Goal: Information Seeking & Learning: Learn about a topic

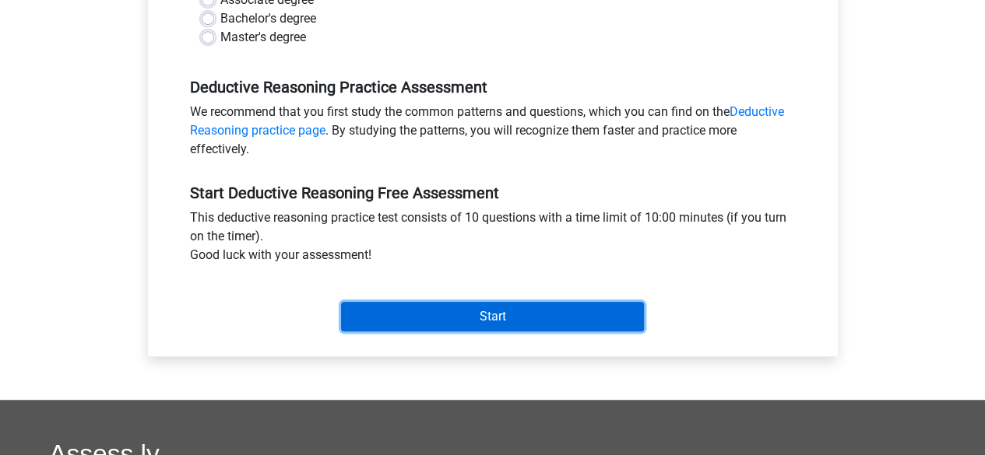
click at [490, 314] on input "Start" at bounding box center [492, 317] width 303 height 30
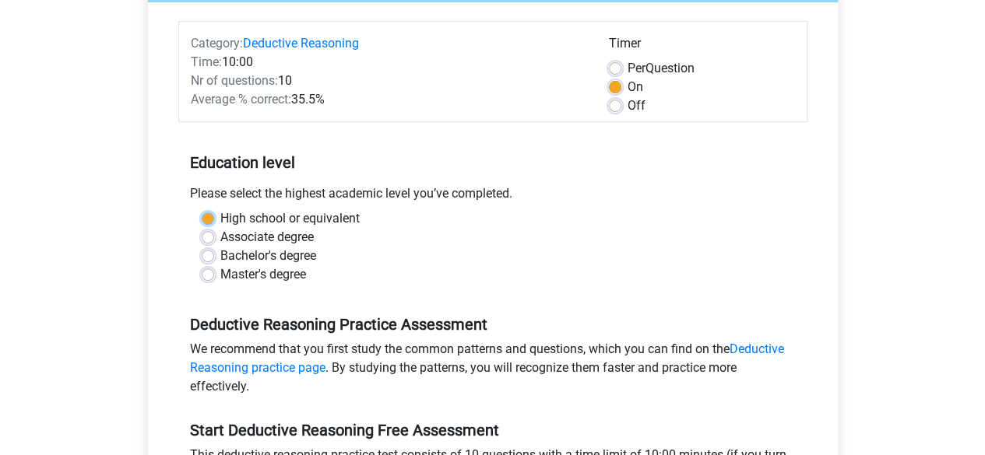
scroll to position [178, 0]
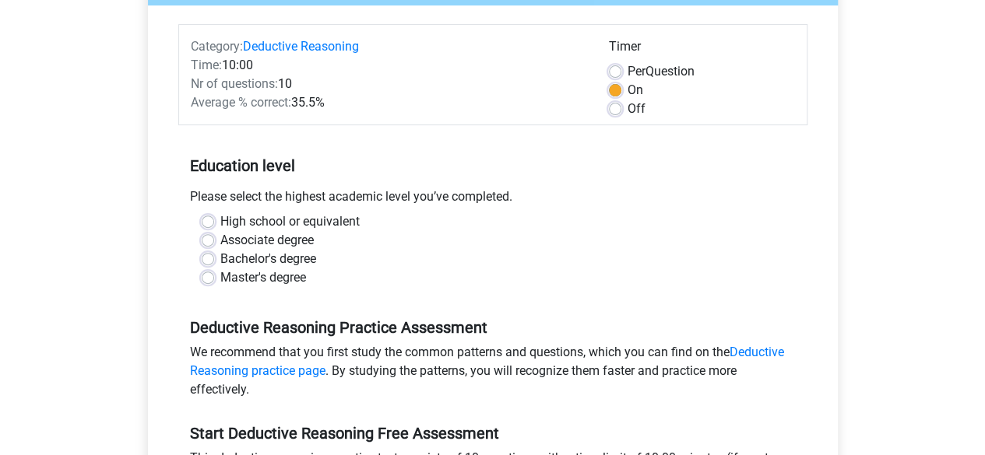
click at [359, 290] on div "High school or equivalent Associate degree Bachelor's degree Master's degree" at bounding box center [492, 256] width 629 height 87
click at [220, 255] on label "Bachelor's degree" at bounding box center [268, 259] width 96 height 19
click at [208, 255] on input "Bachelor's degree" at bounding box center [208, 258] width 12 height 16
radio input "true"
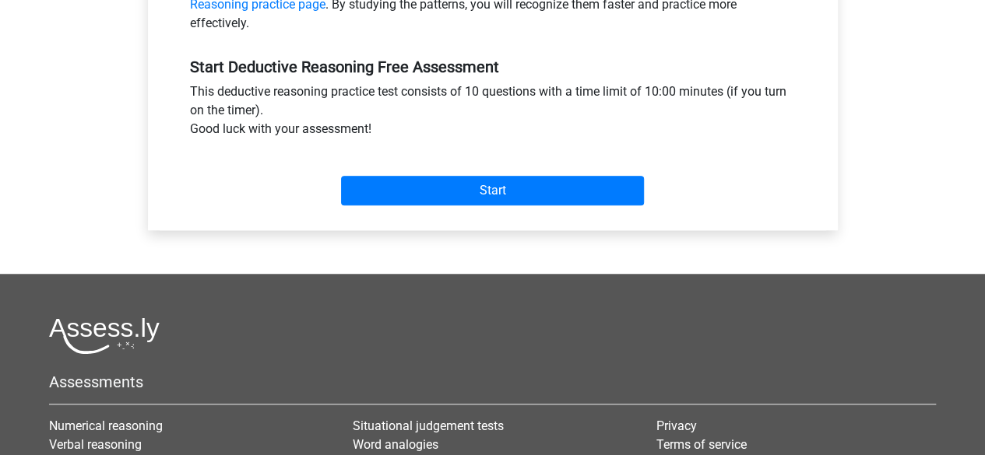
scroll to position [546, 0]
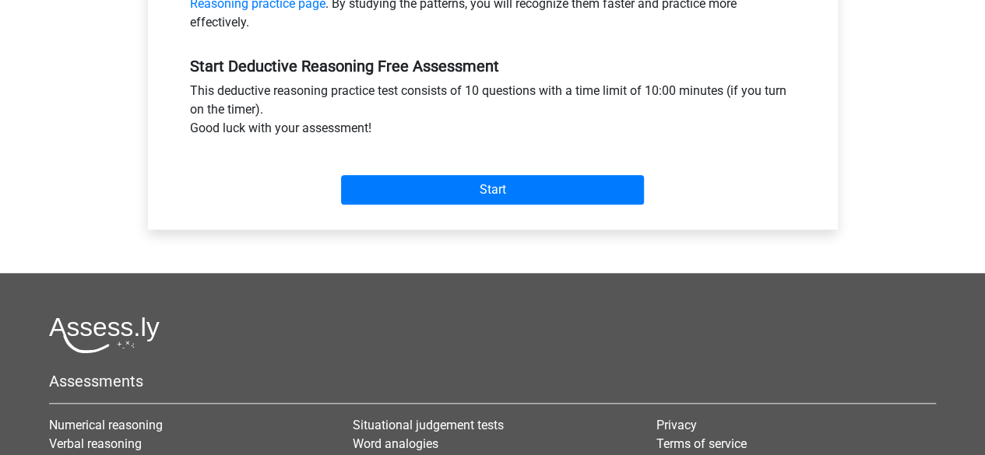
click at [451, 209] on div "Start" at bounding box center [492, 177] width 629 height 67
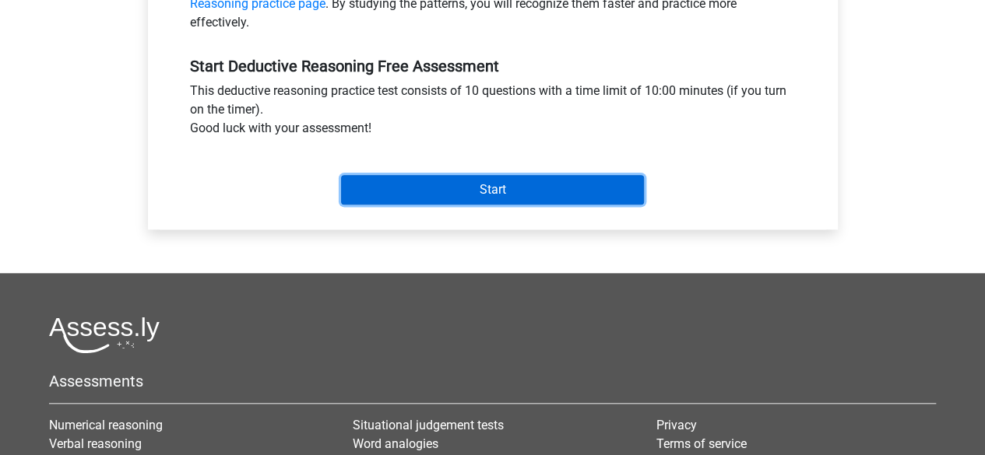
click at [476, 189] on input "Start" at bounding box center [492, 190] width 303 height 30
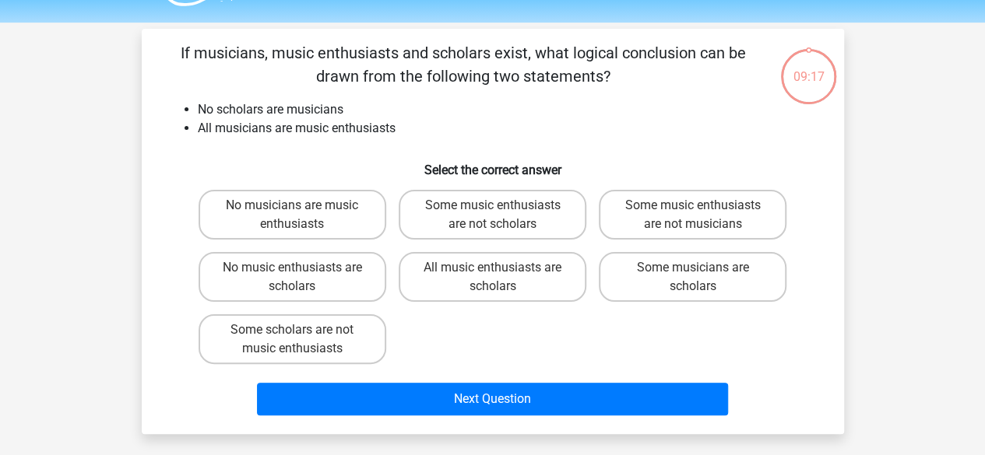
scroll to position [44, 0]
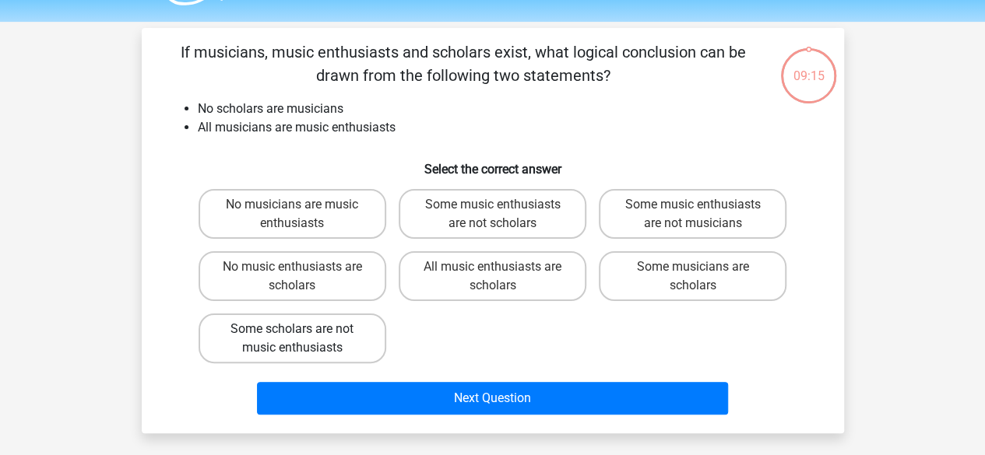
click at [318, 335] on label "Some scholars are not music enthusiasts" at bounding box center [293, 339] width 188 height 50
click at [302, 335] on input "Some scholars are not music enthusiasts" at bounding box center [297, 334] width 10 height 10
radio input "true"
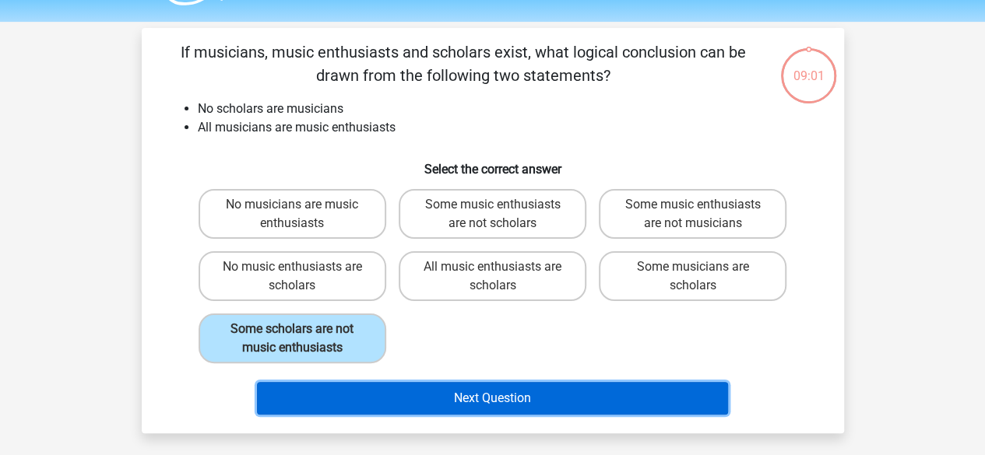
click at [488, 403] on button "Next Question" at bounding box center [492, 398] width 471 height 33
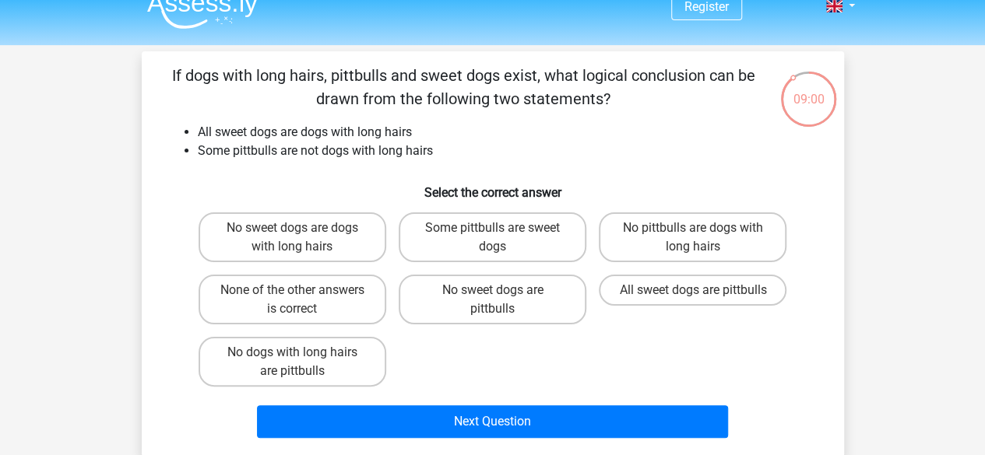
scroll to position [0, 0]
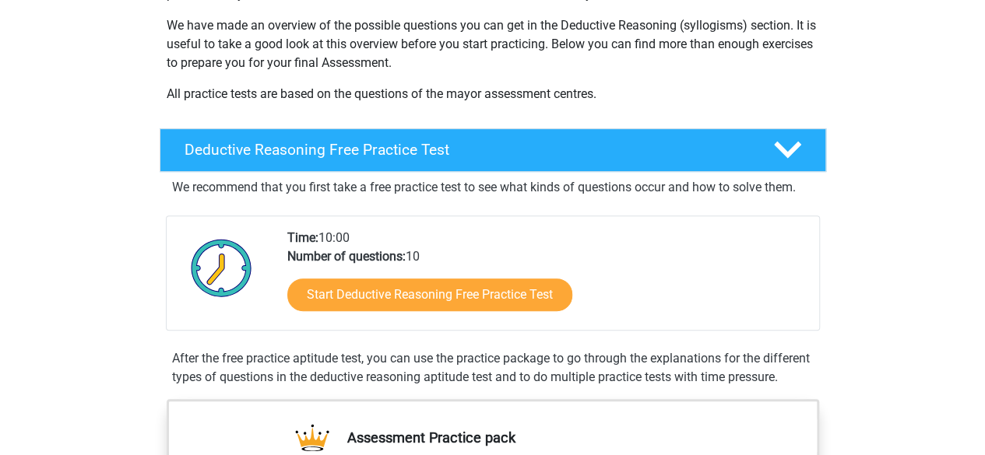
scroll to position [248, 0]
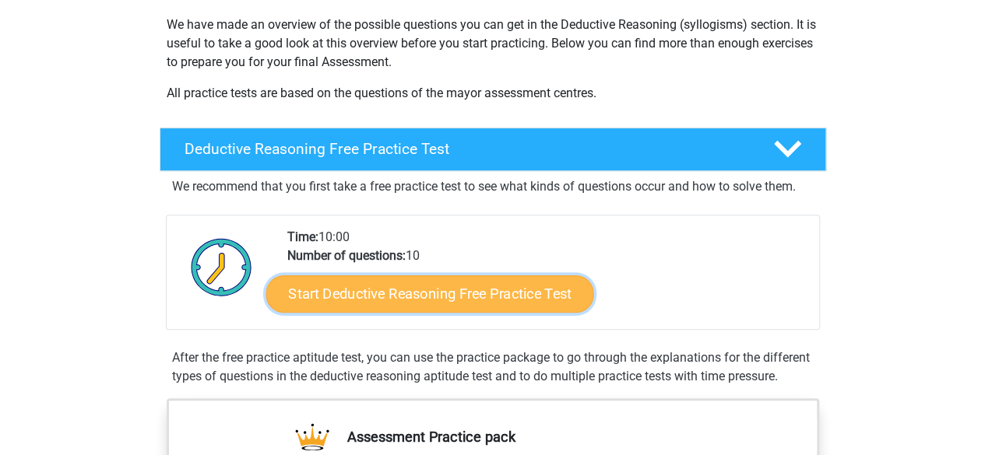
click at [428, 294] on link "Start Deductive Reasoning Free Practice Test" at bounding box center [429, 293] width 328 height 37
